Goal: Use online tool/utility: Utilize a website feature to perform a specific function

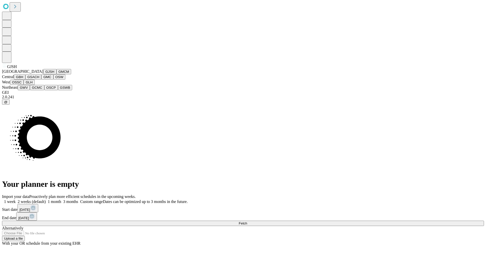
click at [43, 74] on button "GJSH" at bounding box center [49, 71] width 13 height 5
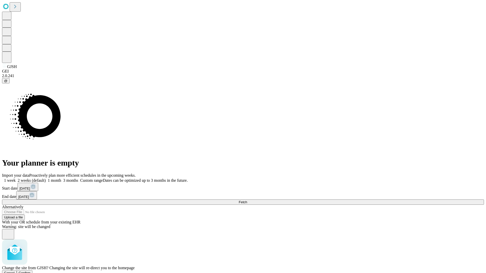
click at [31, 271] on span "Confirm" at bounding box center [25, 273] width 12 height 4
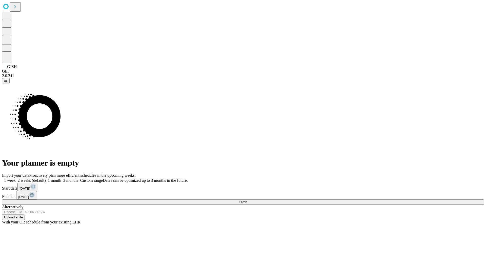
click at [46, 178] on label "2 weeks (default)" at bounding box center [31, 180] width 30 height 4
click at [247, 200] on span "Fetch" at bounding box center [243, 202] width 8 height 4
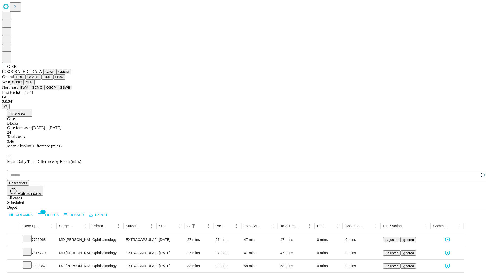
click at [56, 74] on button "GMCM" at bounding box center [63, 71] width 15 height 5
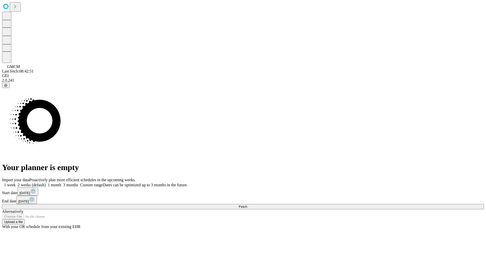
click at [46, 183] on label "2 weeks (default)" at bounding box center [31, 185] width 30 height 4
click at [247, 205] on span "Fetch" at bounding box center [243, 207] width 8 height 4
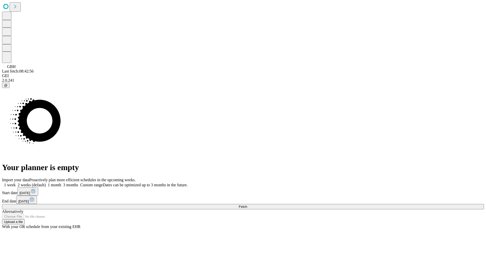
click at [46, 183] on label "2 weeks (default)" at bounding box center [31, 185] width 30 height 4
click at [247, 205] on span "Fetch" at bounding box center [243, 207] width 8 height 4
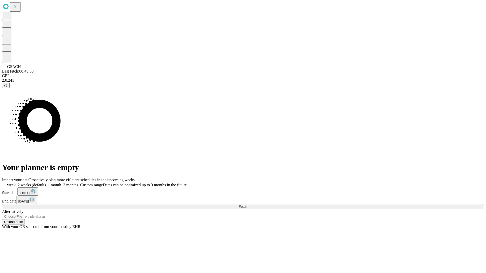
click at [247, 205] on span "Fetch" at bounding box center [243, 207] width 8 height 4
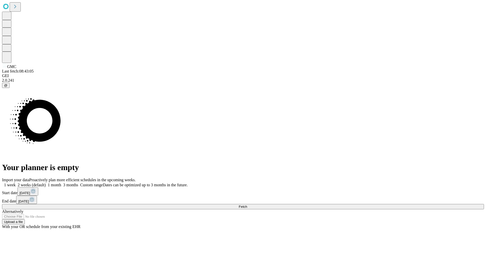
click at [46, 183] on label "2 weeks (default)" at bounding box center [31, 185] width 30 height 4
click at [247, 205] on span "Fetch" at bounding box center [243, 207] width 8 height 4
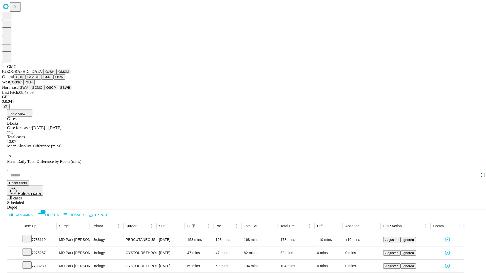
click at [53, 80] on button "OSW" at bounding box center [59, 76] width 12 height 5
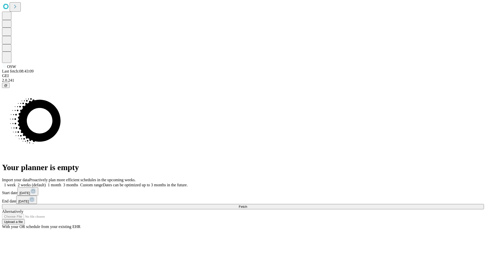
click at [247, 205] on span "Fetch" at bounding box center [243, 207] width 8 height 4
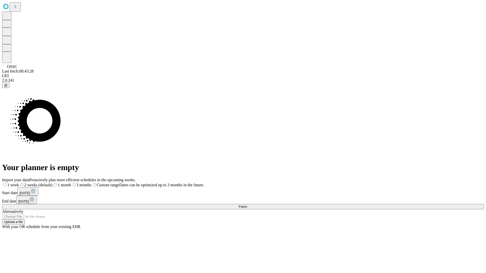
click at [52, 183] on label "2 weeks (default)" at bounding box center [35, 185] width 33 height 4
click at [247, 205] on span "Fetch" at bounding box center [243, 207] width 8 height 4
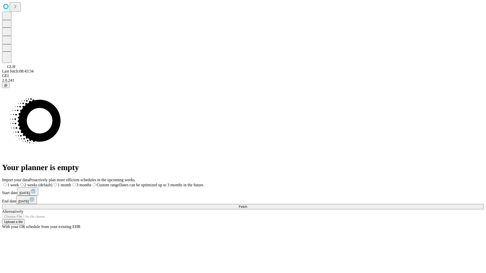
click at [52, 183] on label "2 weeks (default)" at bounding box center [35, 185] width 33 height 4
click at [247, 205] on span "Fetch" at bounding box center [243, 207] width 8 height 4
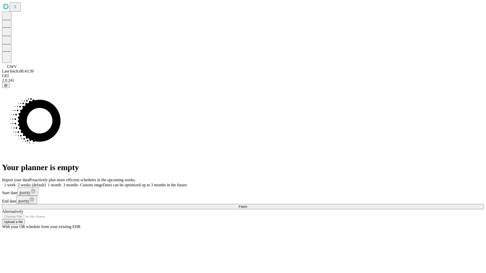
click at [46, 183] on label "2 weeks (default)" at bounding box center [31, 185] width 30 height 4
click at [247, 205] on span "Fetch" at bounding box center [243, 207] width 8 height 4
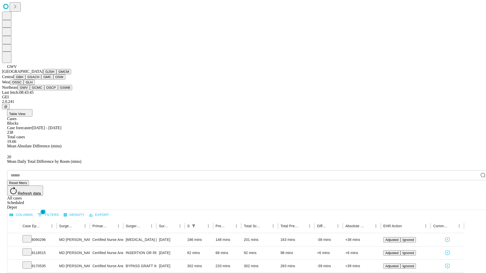
click at [39, 90] on button "GCMC" at bounding box center [37, 87] width 14 height 5
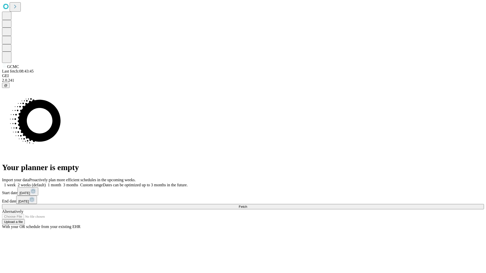
click at [46, 183] on label "2 weeks (default)" at bounding box center [31, 185] width 30 height 4
click at [247, 205] on span "Fetch" at bounding box center [243, 207] width 8 height 4
